Goal: Task Accomplishment & Management: Manage account settings

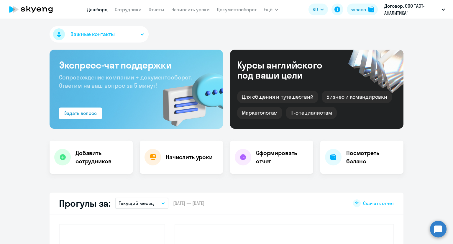
select select "30"
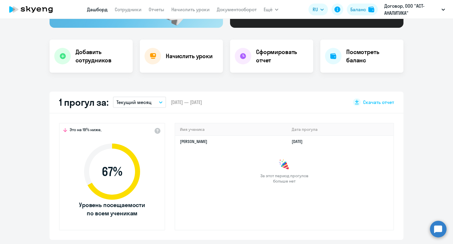
scroll to position [101, 0]
click at [417, 138] on app-truancy-attendance-dashboard "1 прогул за: Текущий месяц – [DATE] — [DATE] Скачать отчет Это на 19% ниже, 67 …" at bounding box center [226, 165] width 453 height 148
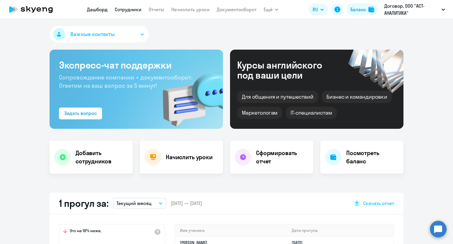
click at [119, 10] on link "Сотрудники" at bounding box center [128, 9] width 27 height 6
select select "30"
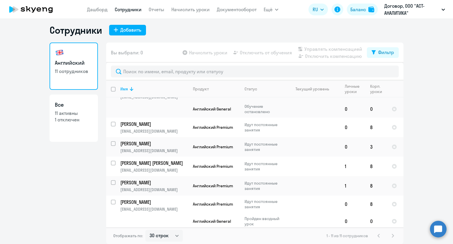
scroll to position [71, 0]
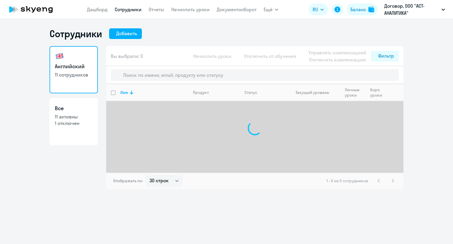
select select "30"
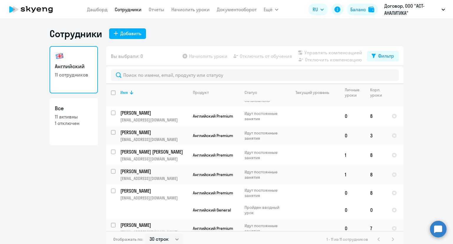
scroll to position [116, 0]
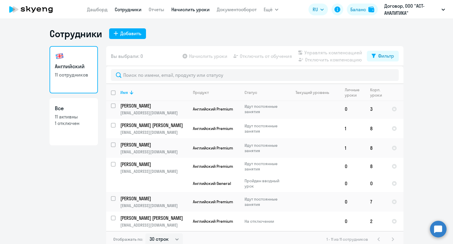
click at [191, 8] on link "Начислить уроки" at bounding box center [190, 9] width 38 height 6
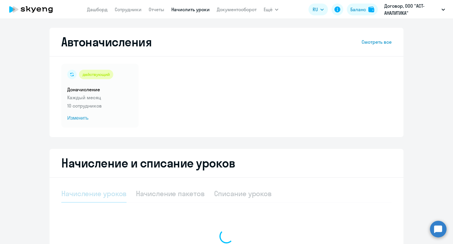
select select "10"
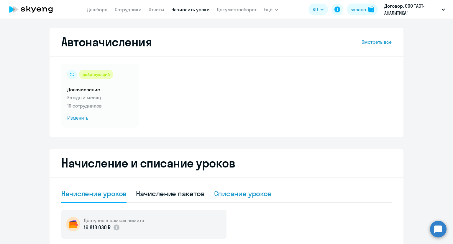
click at [249, 191] on div "Списание уроков" at bounding box center [243, 192] width 58 height 9
select select "10"
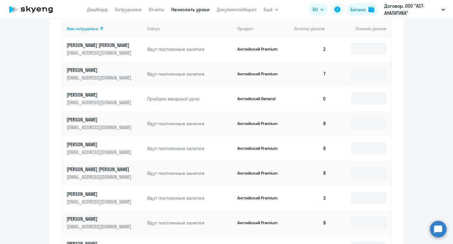
scroll to position [209, 0]
click at [358, 173] on input at bounding box center [368, 173] width 35 height 12
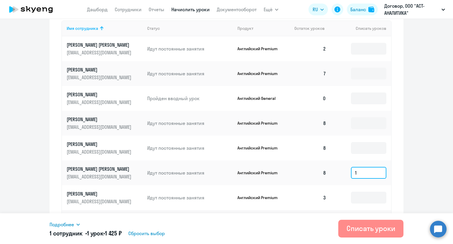
type input "1"
click at [361, 229] on div "Списать уроки" at bounding box center [371, 227] width 49 height 9
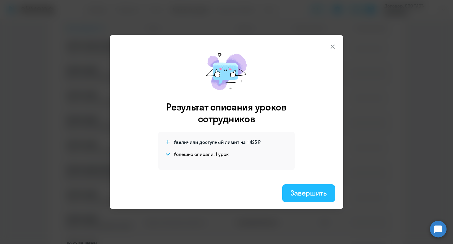
click at [303, 194] on div "Завершить" at bounding box center [309, 192] width 36 height 9
